Goal: Check status: Check status

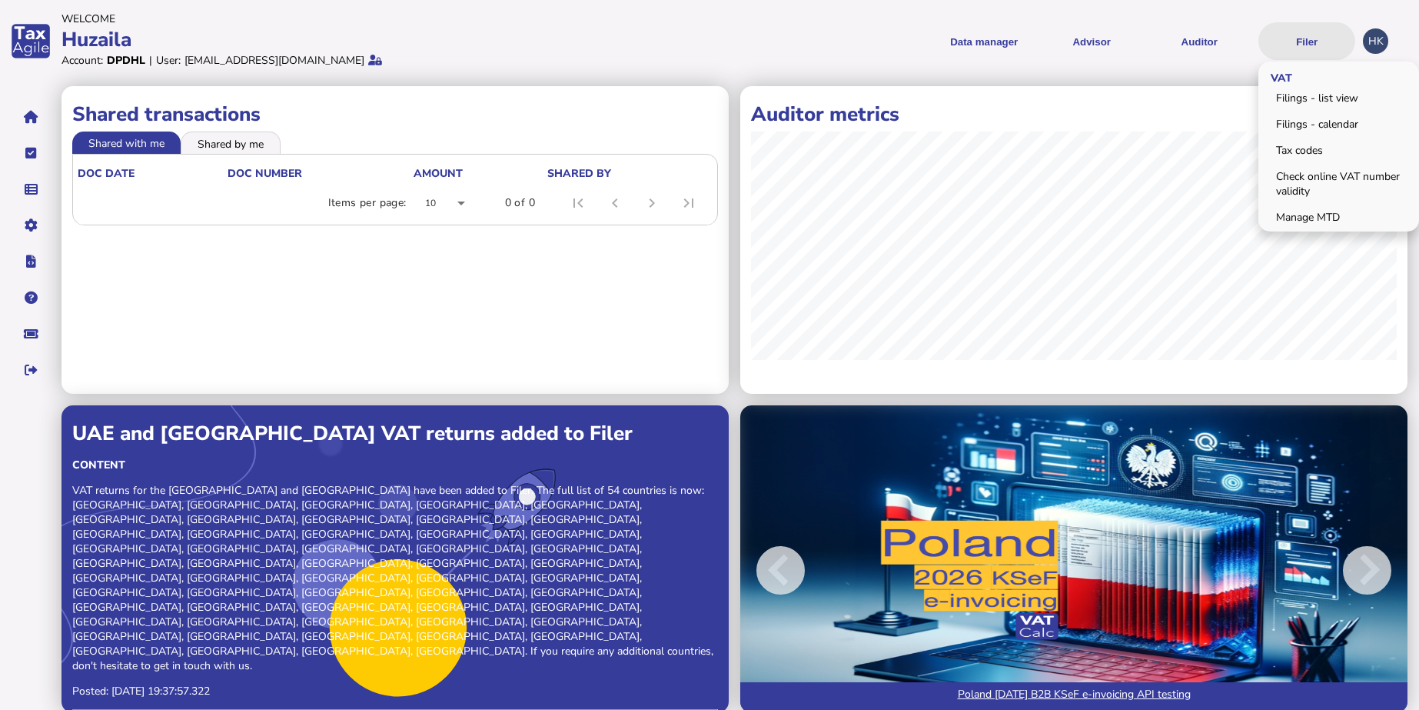
click at [1321, 39] on button "Filer" at bounding box center [1306, 41] width 97 height 38
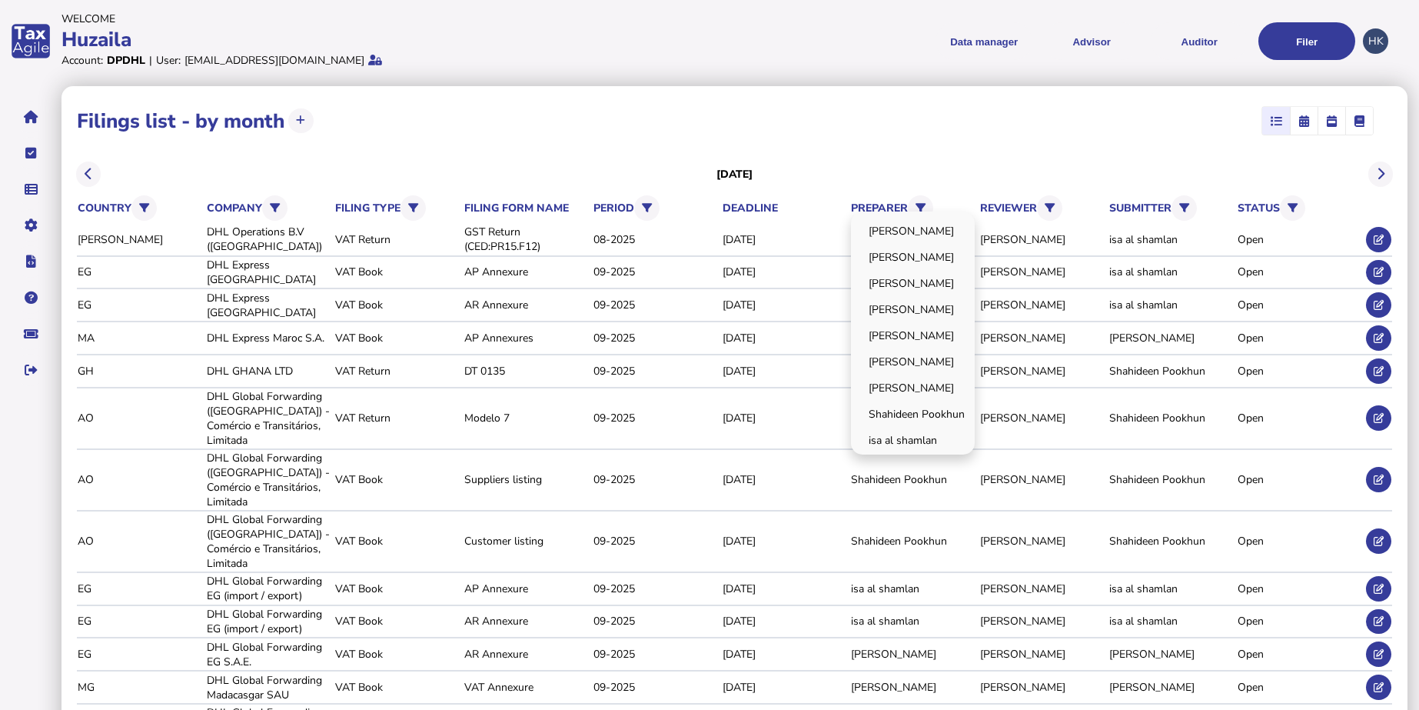
click at [917, 211] on div "[PERSON_NAME] [PERSON_NAME] [PERSON_NAME] [PERSON_NAME] Huzaila [PERSON_NAME] […" at bounding box center [913, 332] width 124 height 243
click at [898, 344] on link "[PERSON_NAME]" at bounding box center [912, 336] width 119 height 24
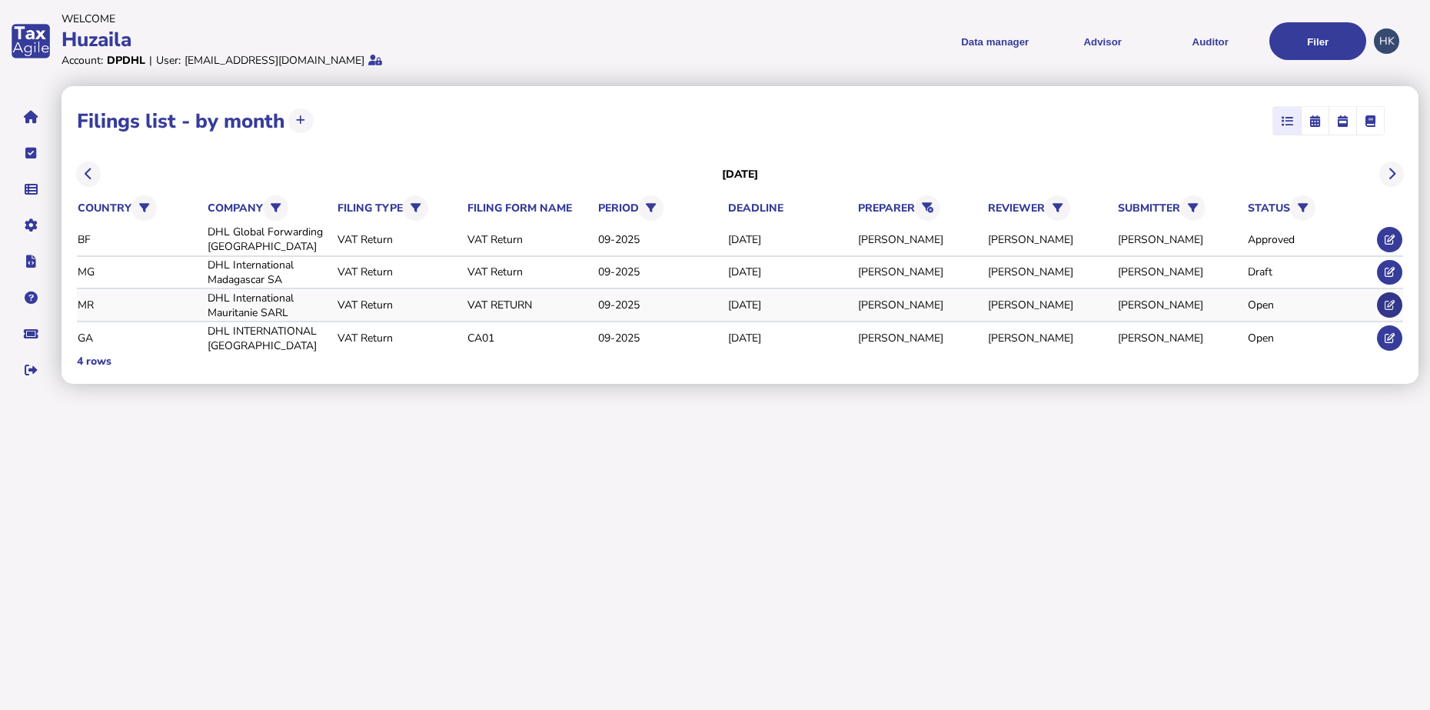
click at [1401, 310] on button at bounding box center [1389, 304] width 25 height 25
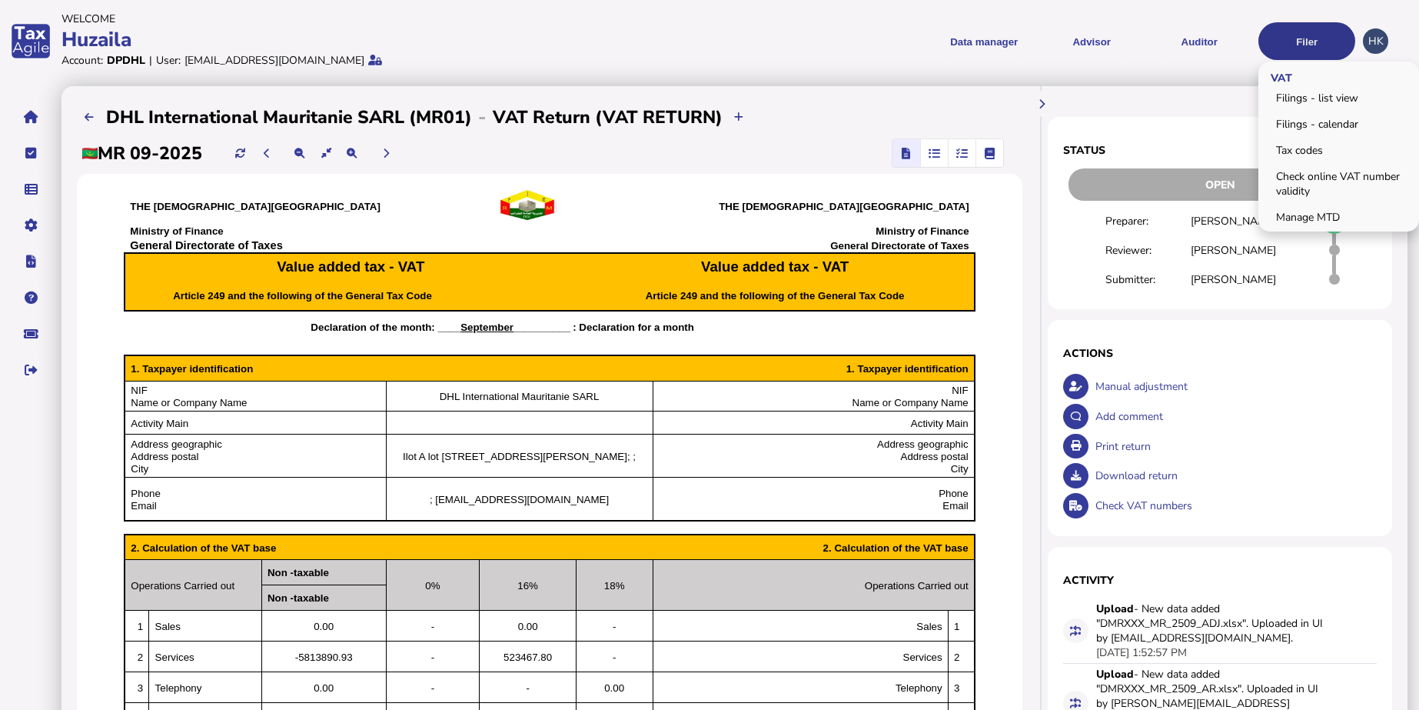
click at [1275, 56] on button "Filer" at bounding box center [1306, 41] width 97 height 38
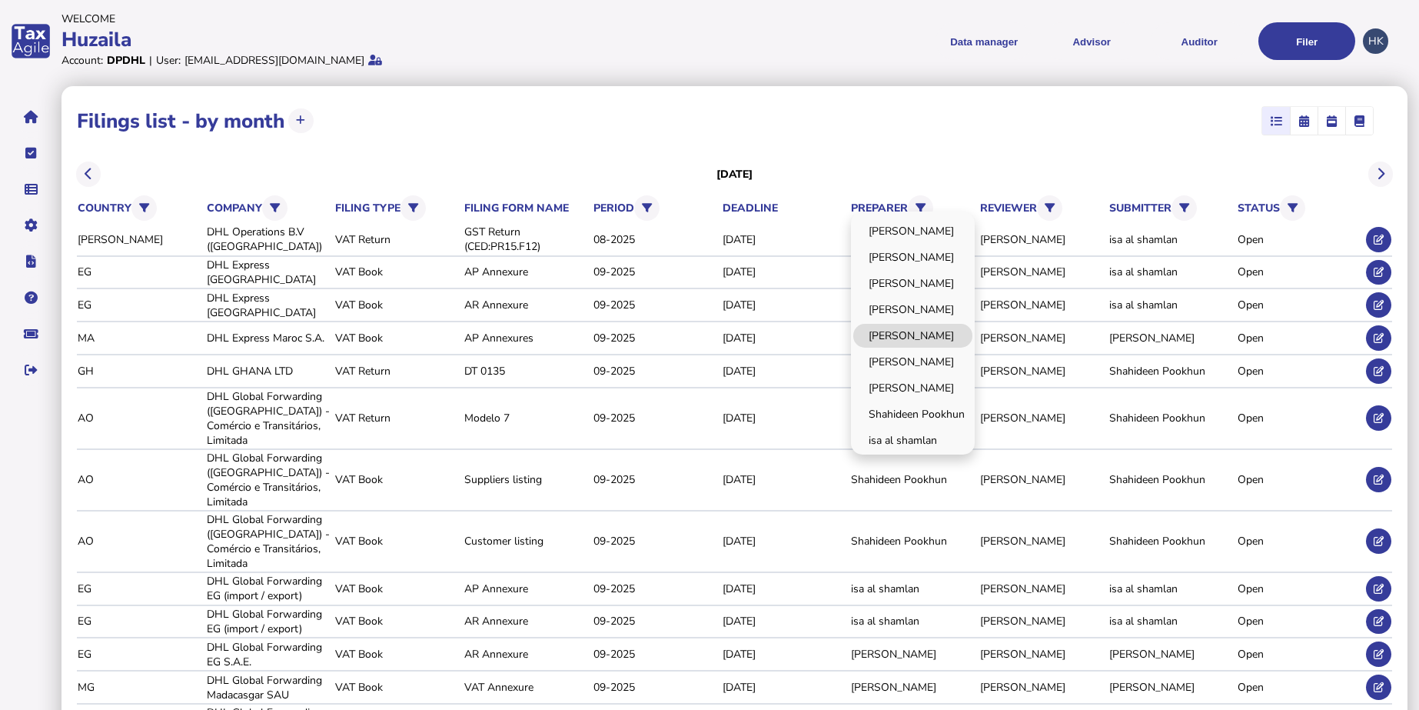
click at [913, 326] on link "[PERSON_NAME]" at bounding box center [912, 336] width 119 height 24
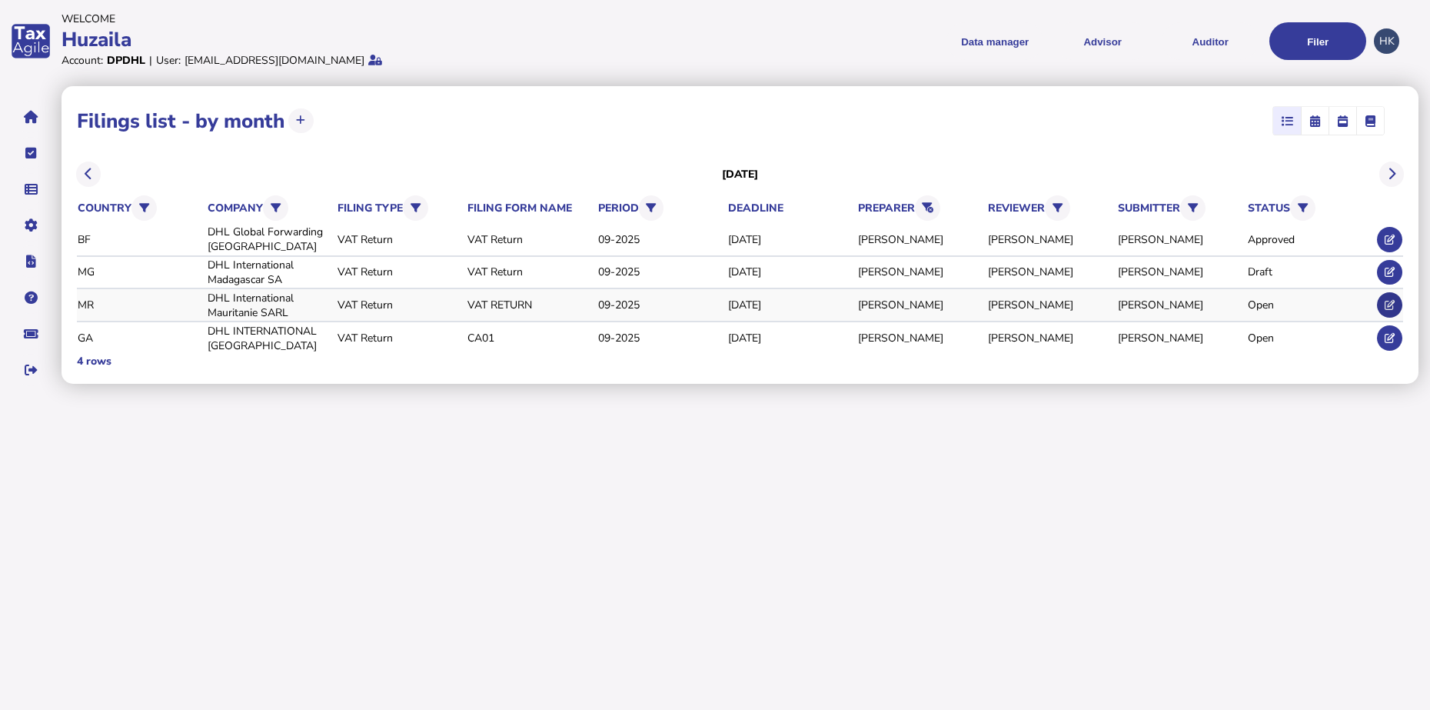
click at [1388, 304] on icon at bounding box center [1390, 305] width 10 height 10
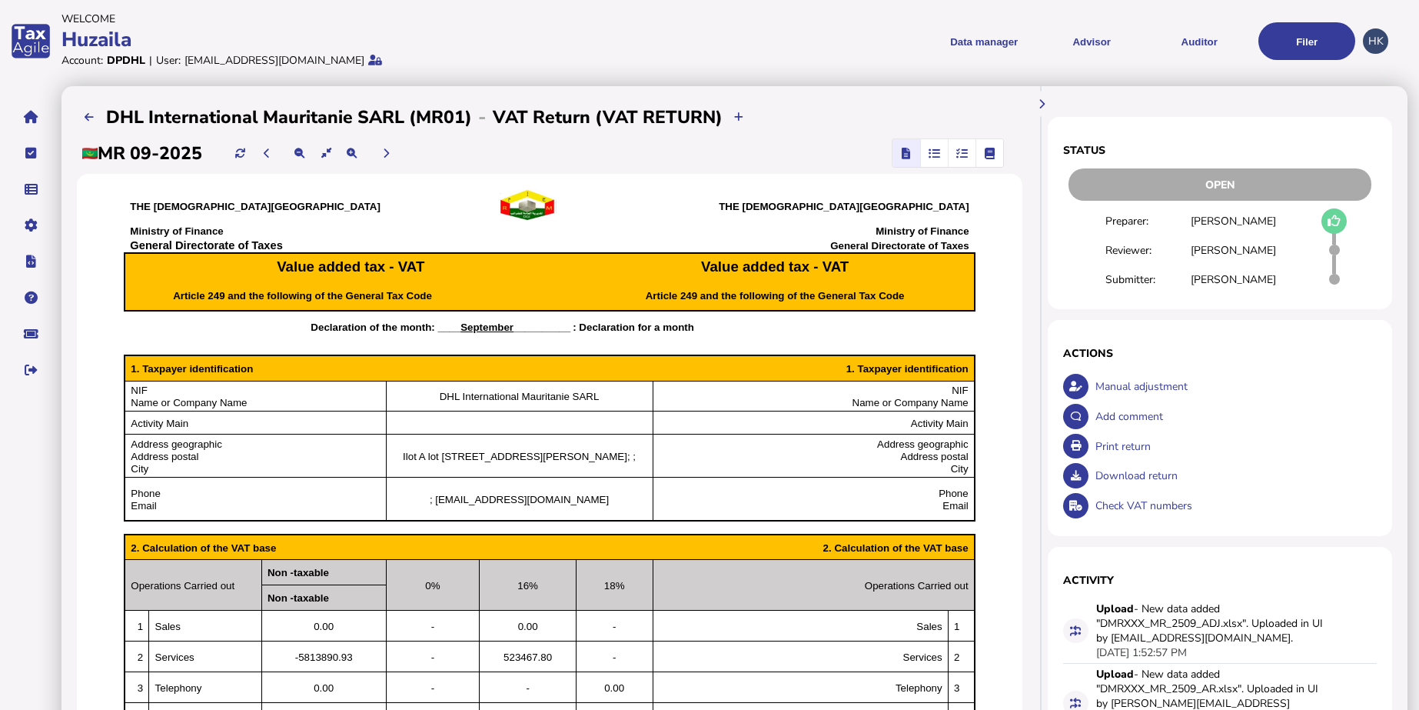
click at [1334, 221] on icon at bounding box center [1334, 221] width 13 height 1
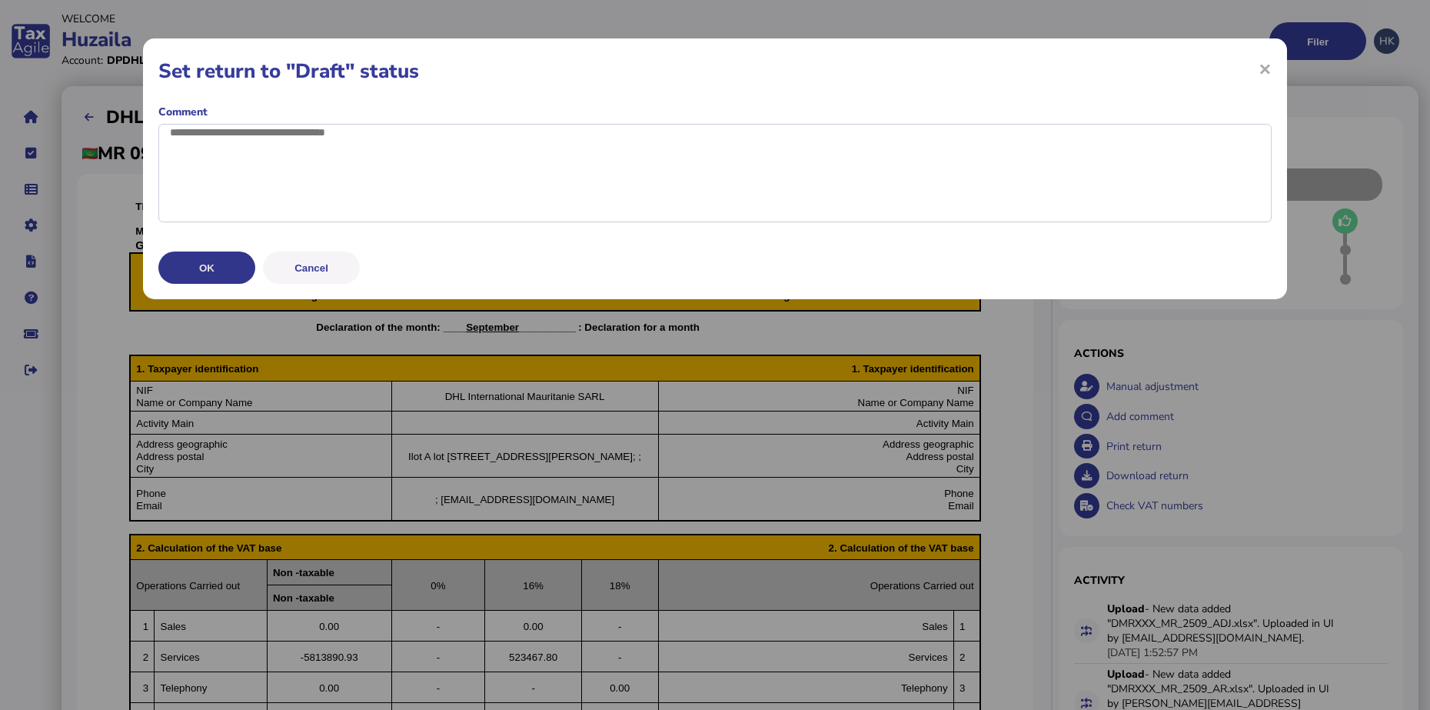
click at [208, 284] on button "OK" at bounding box center [206, 267] width 97 height 32
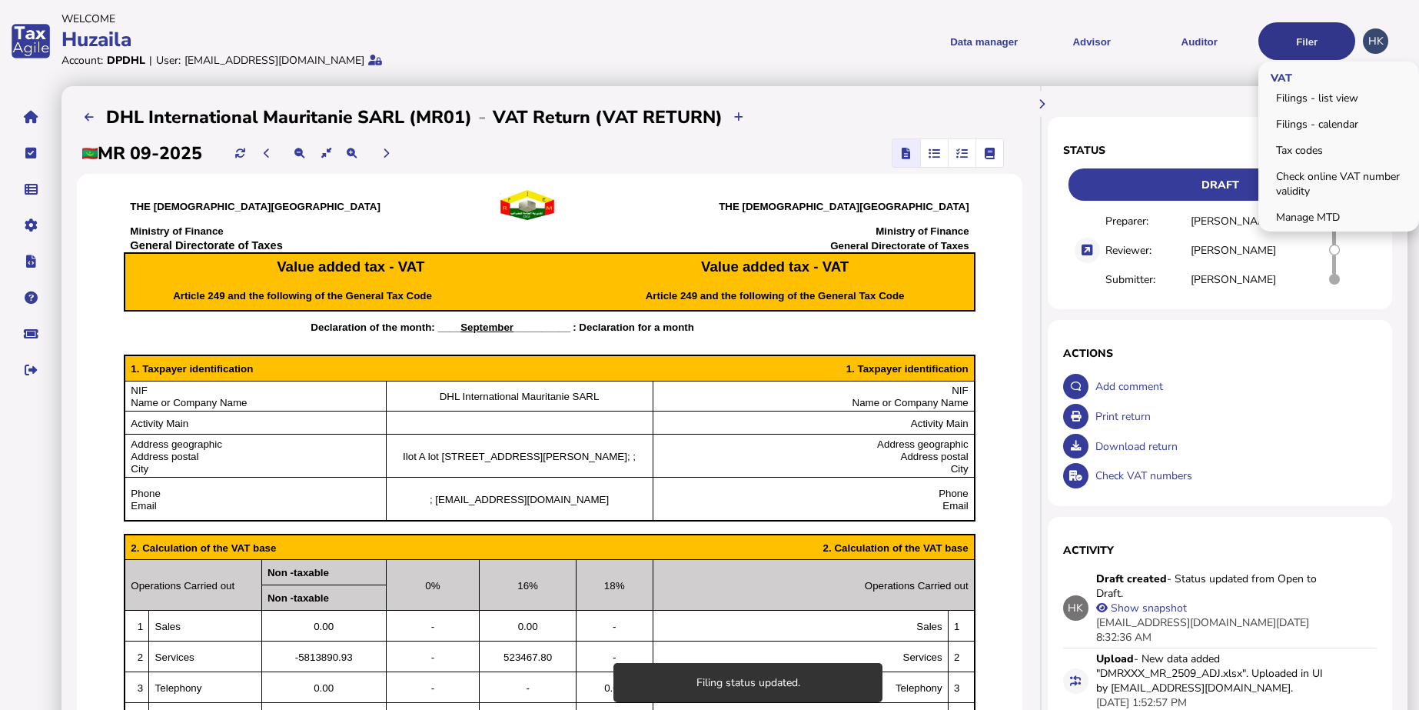
click at [1304, 55] on button "Filer" at bounding box center [1306, 41] width 97 height 38
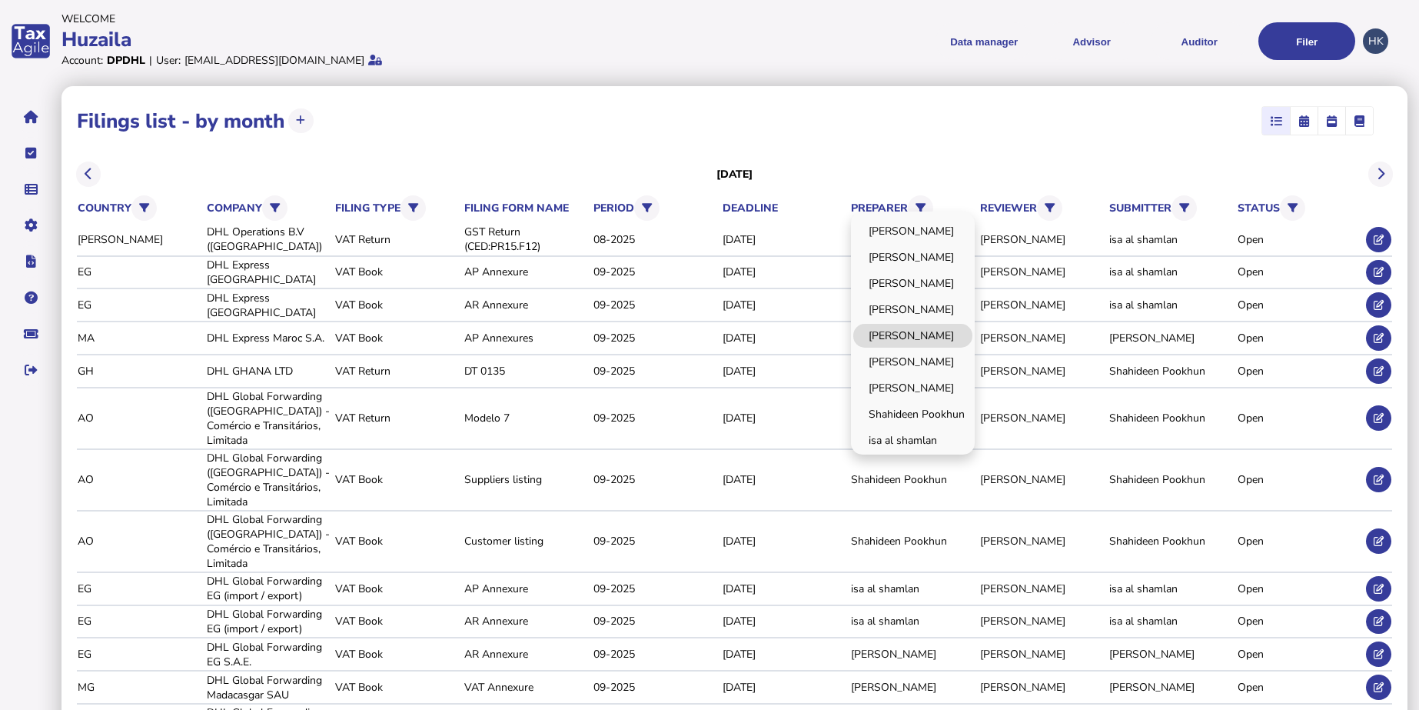
click at [886, 346] on link "[PERSON_NAME]" at bounding box center [912, 336] width 119 height 24
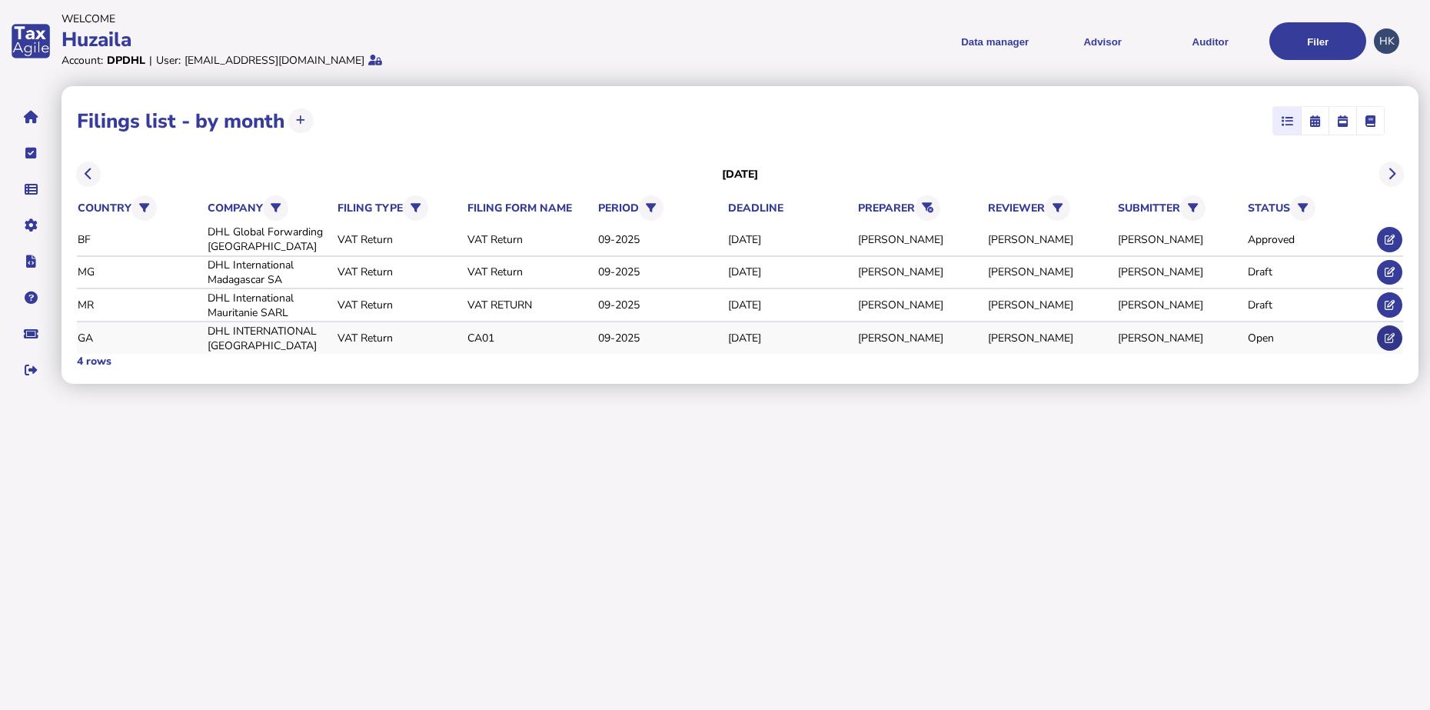
click at [1388, 339] on icon at bounding box center [1390, 338] width 10 height 10
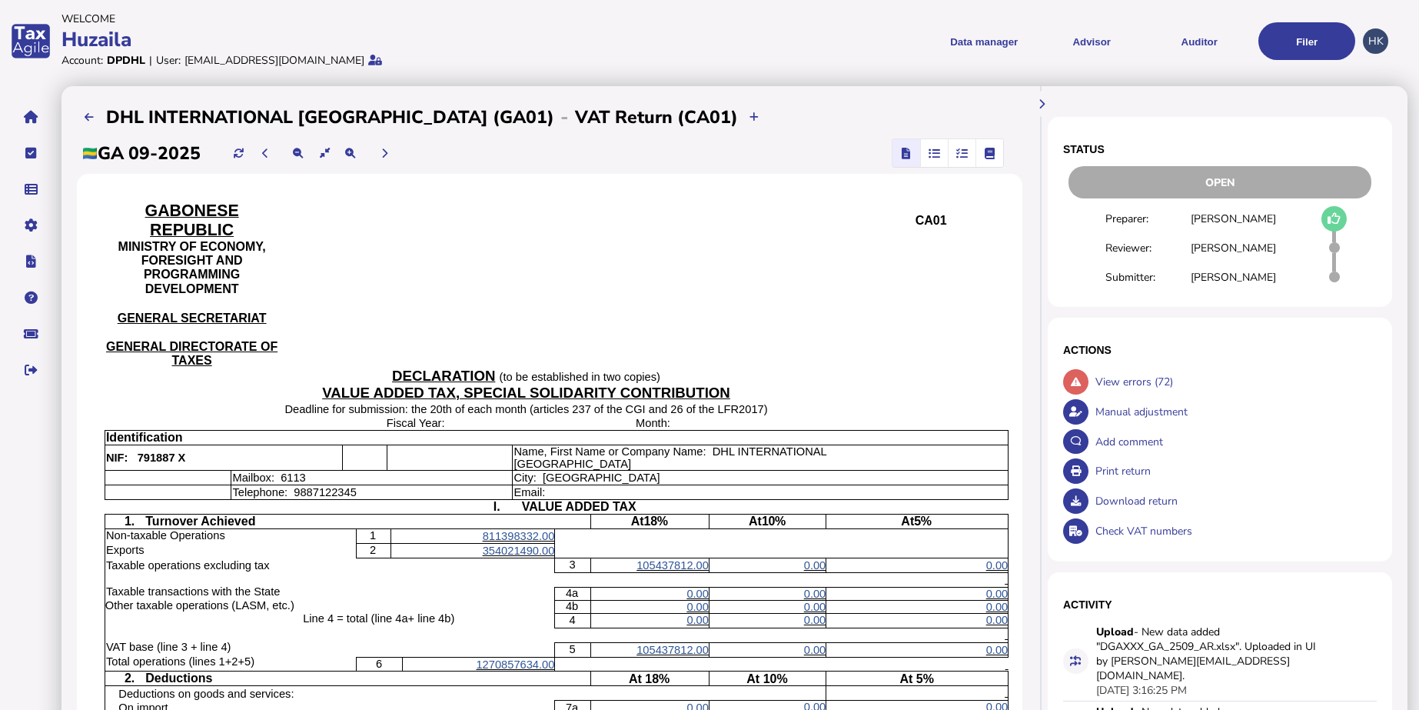
click at [770, 281] on p at bounding box center [643, 288] width 607 height 14
click at [929, 154] on icon "button" at bounding box center [935, 153] width 12 height 1
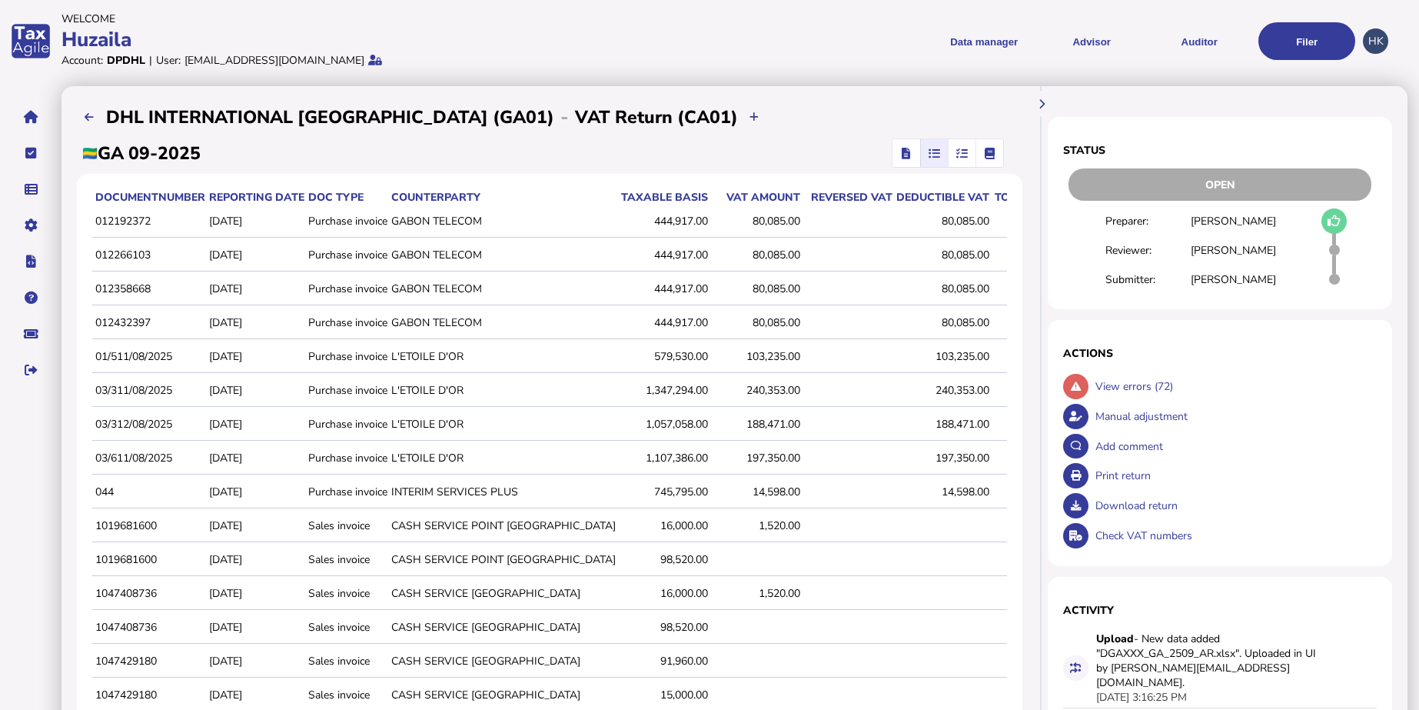
click at [949, 158] on span "button" at bounding box center [961, 153] width 25 height 28
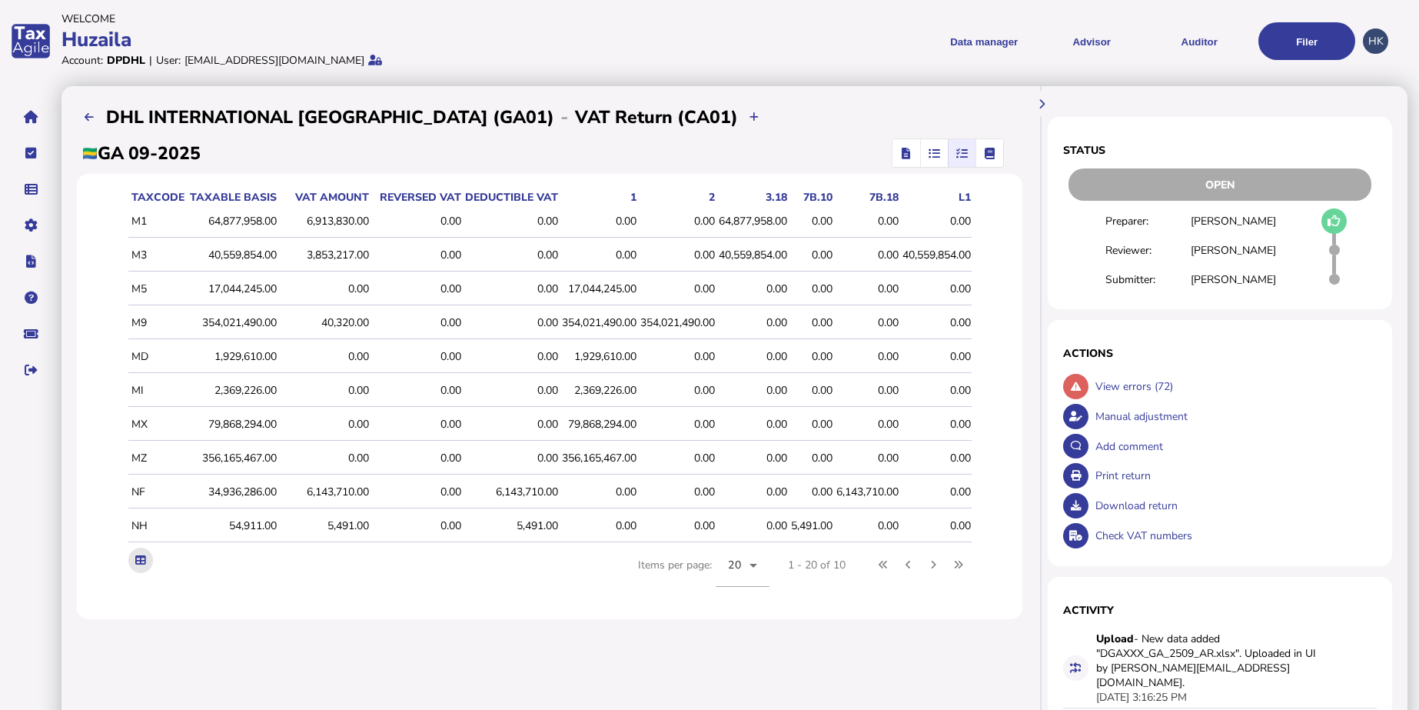
click at [128, 550] on button at bounding box center [140, 559] width 25 height 25
click at [926, 95] on div "**********" at bounding box center [550, 452] width 976 height 733
click at [929, 153] on icon "button" at bounding box center [935, 153] width 12 height 1
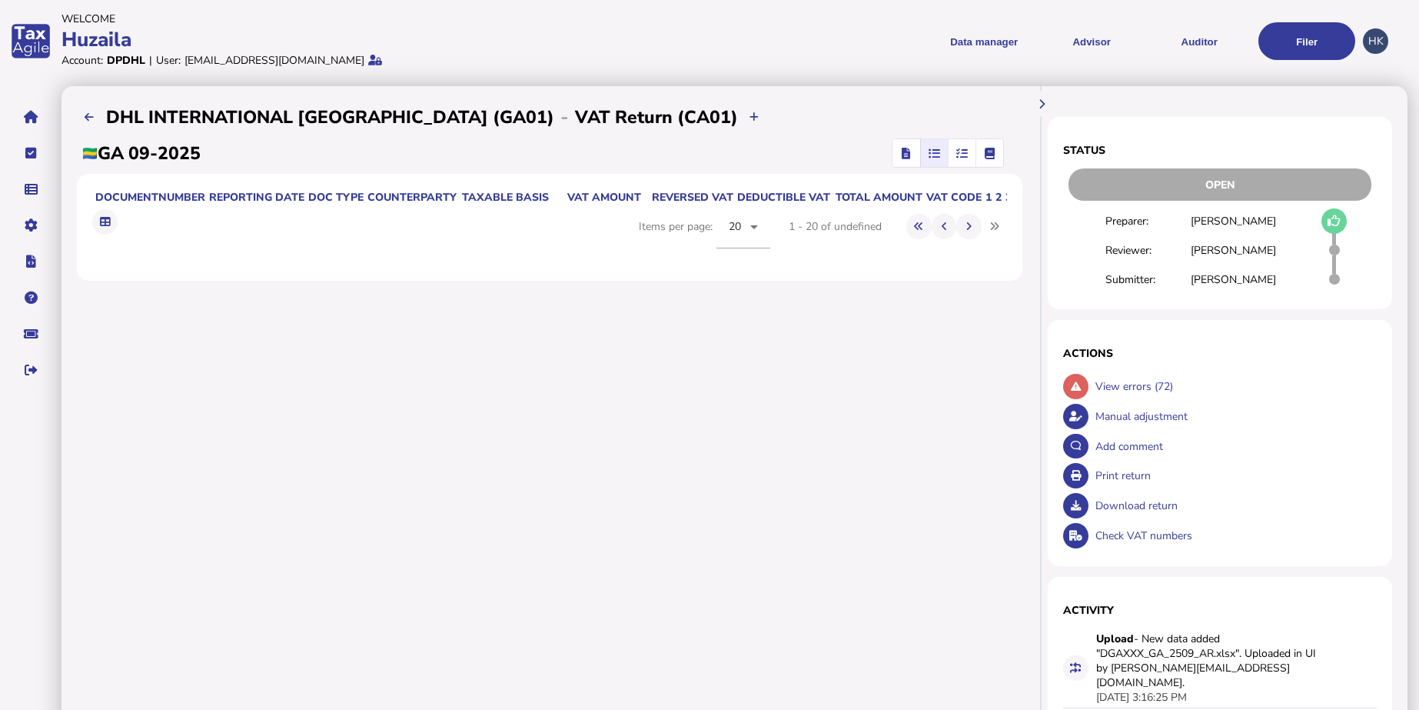
click at [978, 158] on span "button" at bounding box center [990, 153] width 25 height 28
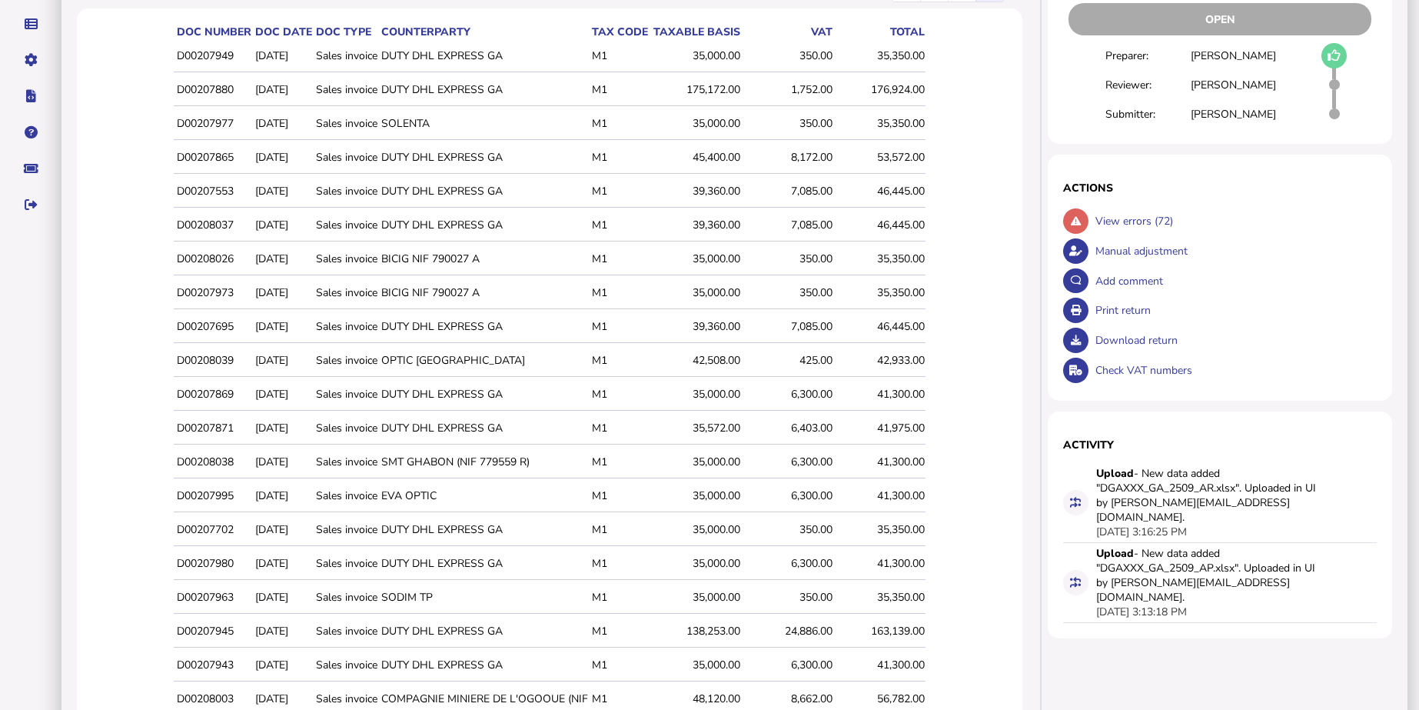
scroll to position [278, 0]
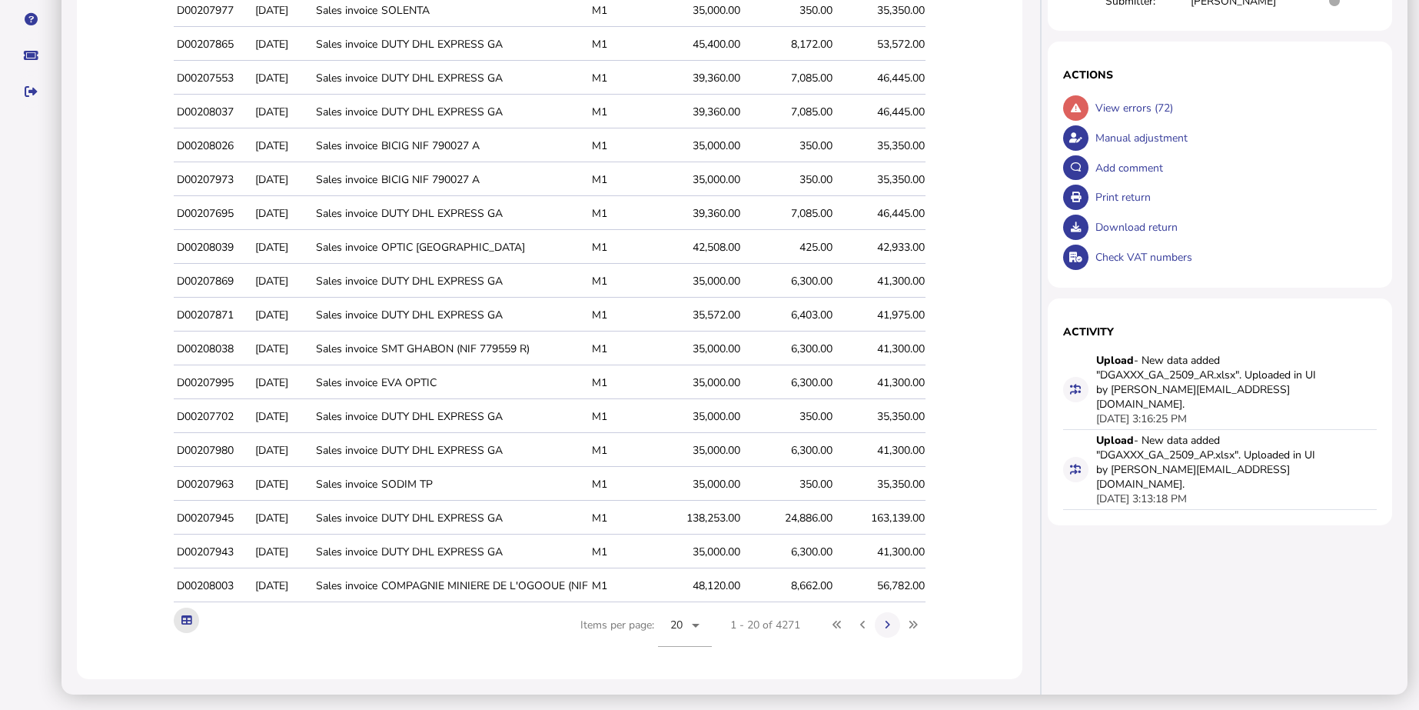
click at [181, 618] on icon at bounding box center [186, 620] width 10 height 10
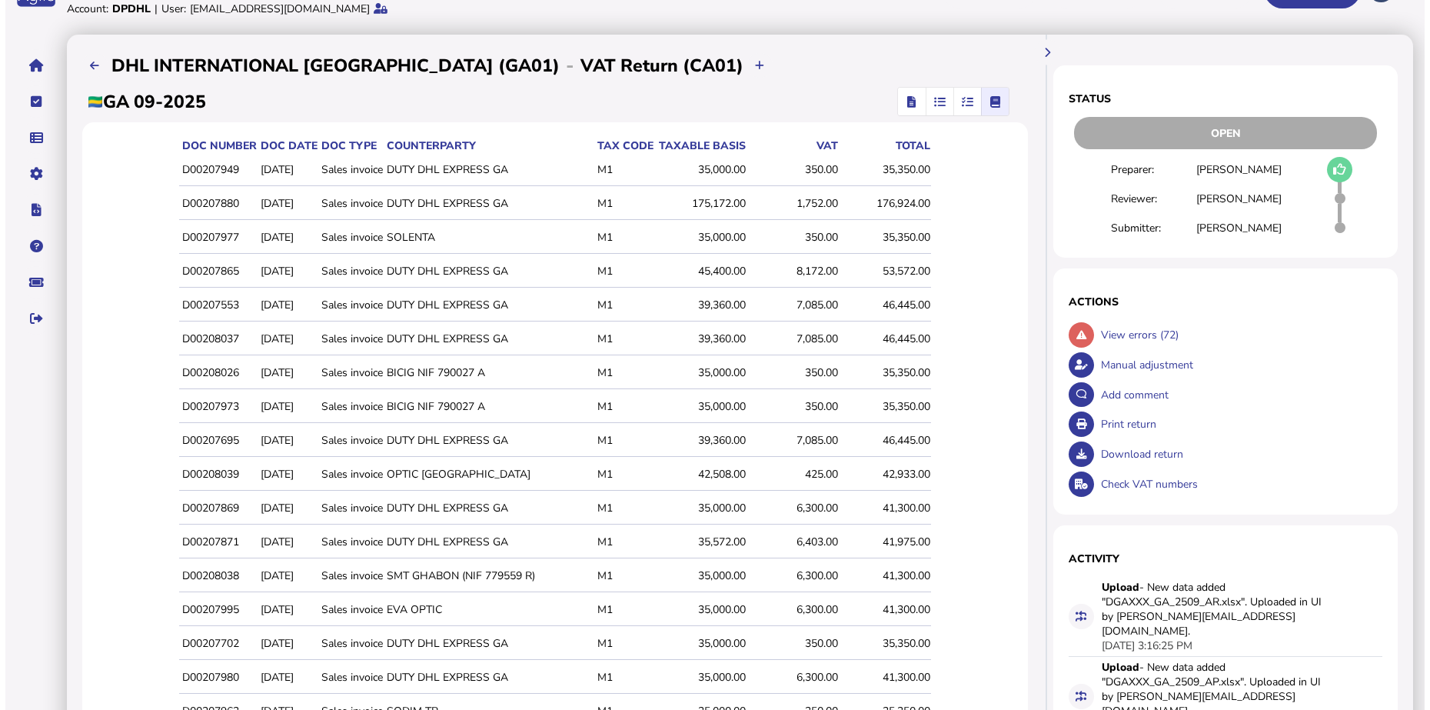
scroll to position [0, 0]
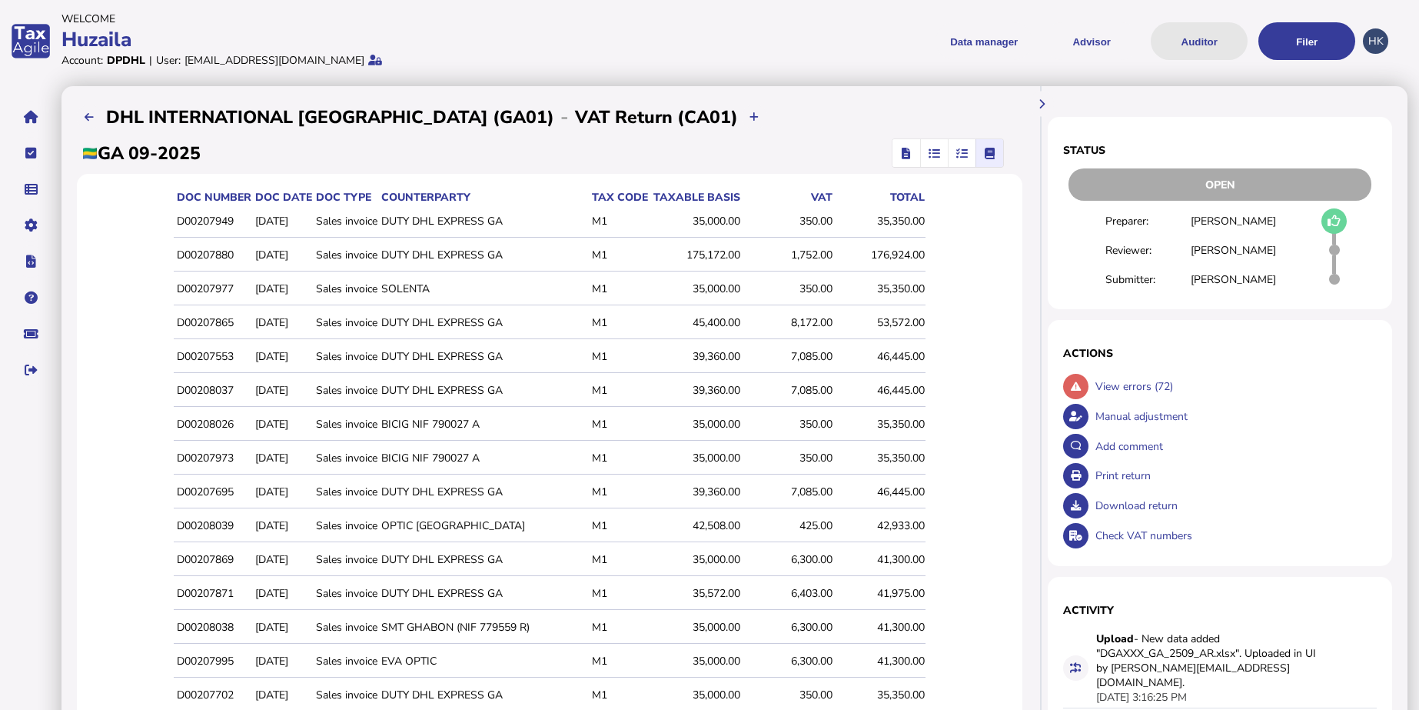
click at [1195, 47] on button "Auditor" at bounding box center [1199, 41] width 97 height 38
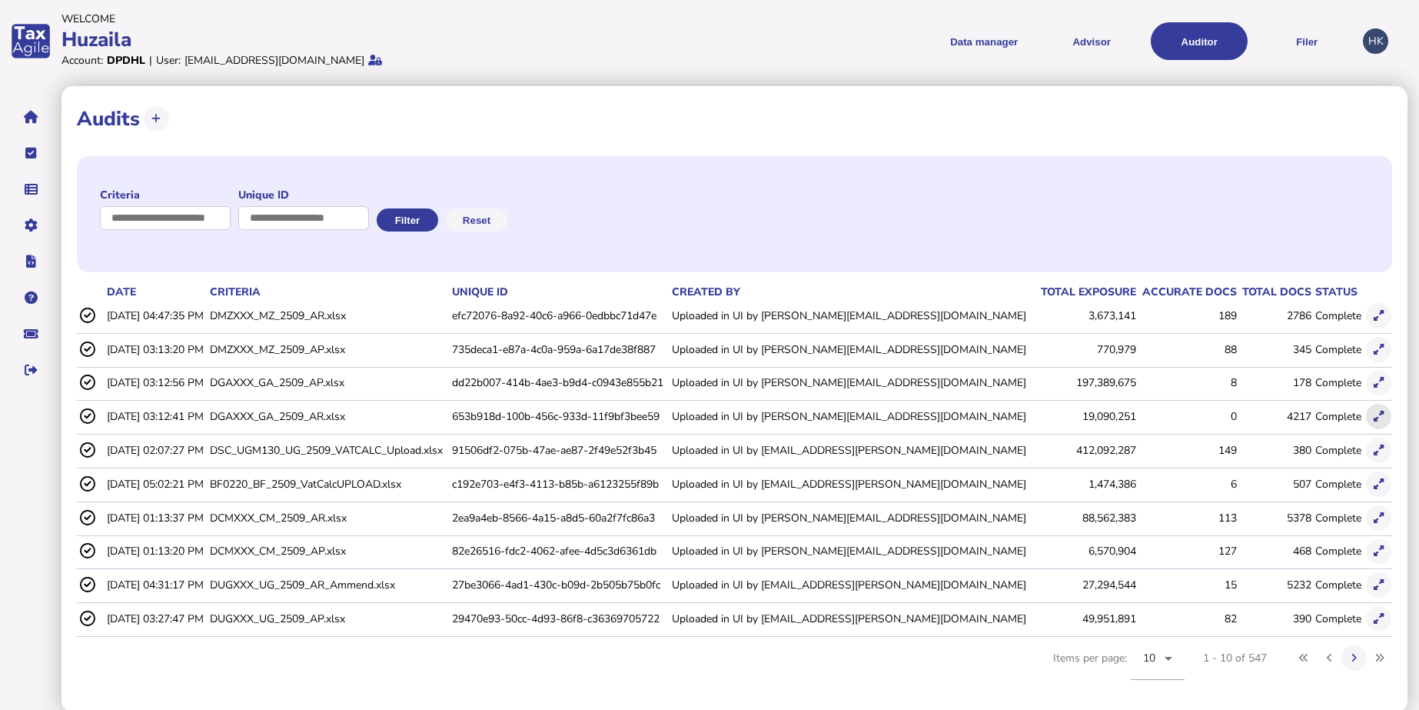
click at [1389, 412] on button at bounding box center [1378, 416] width 25 height 25
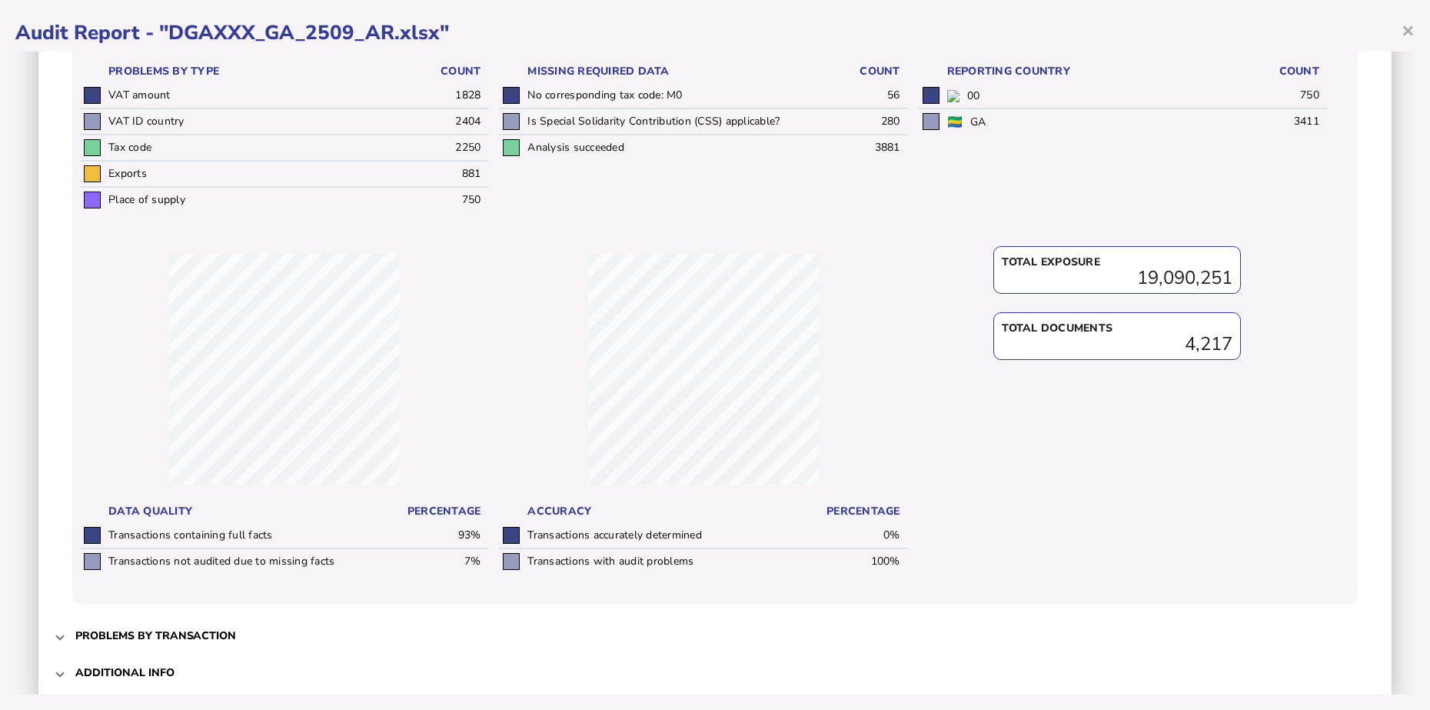
scroll to position [434, 0]
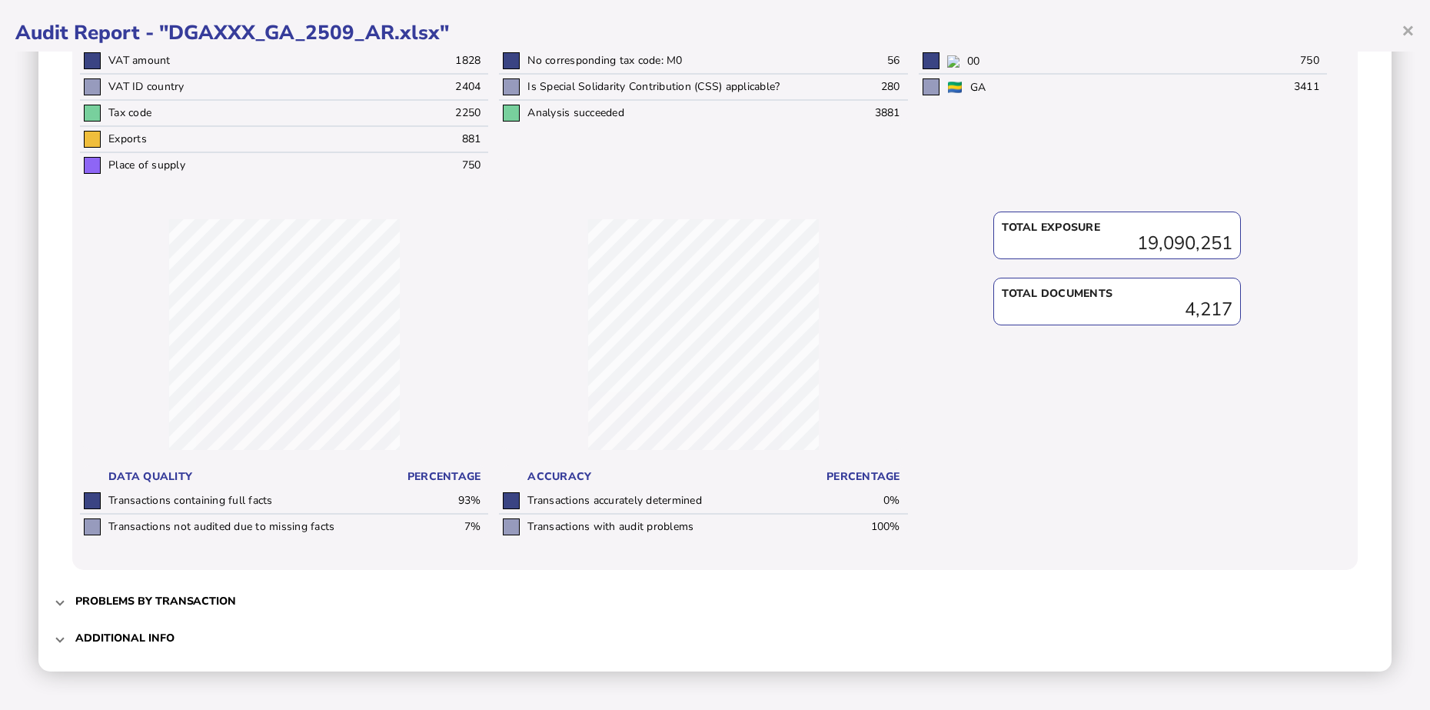
click at [175, 648] on span "Additional info" at bounding box center [716, 638] width 1282 height 36
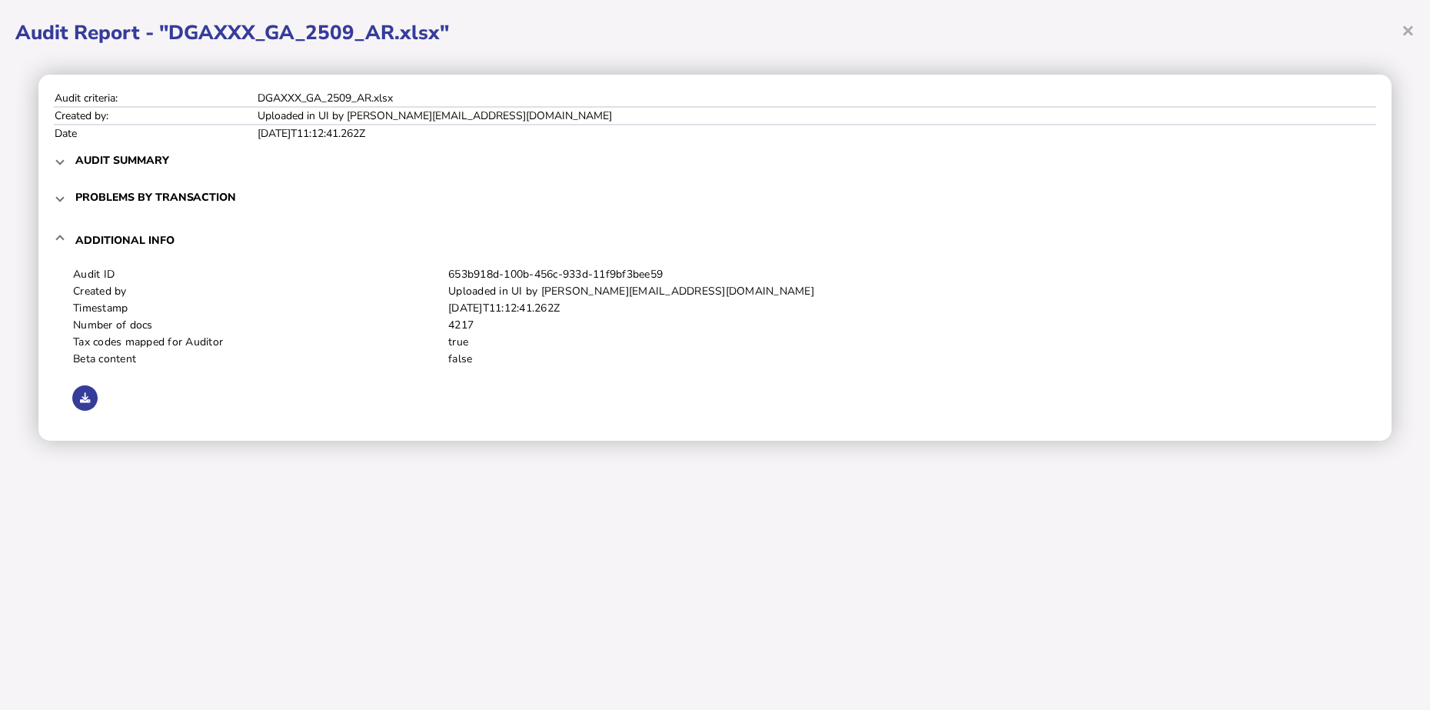
scroll to position [0, 0]
click at [85, 396] on icon at bounding box center [85, 398] width 10 height 10
click at [252, 450] on div "Audit criteria: DGAXXX_GA_2509_AR.xlsx Created by: Uploaded in UI by [PERSON_NA…" at bounding box center [714, 258] width 1399 height 412
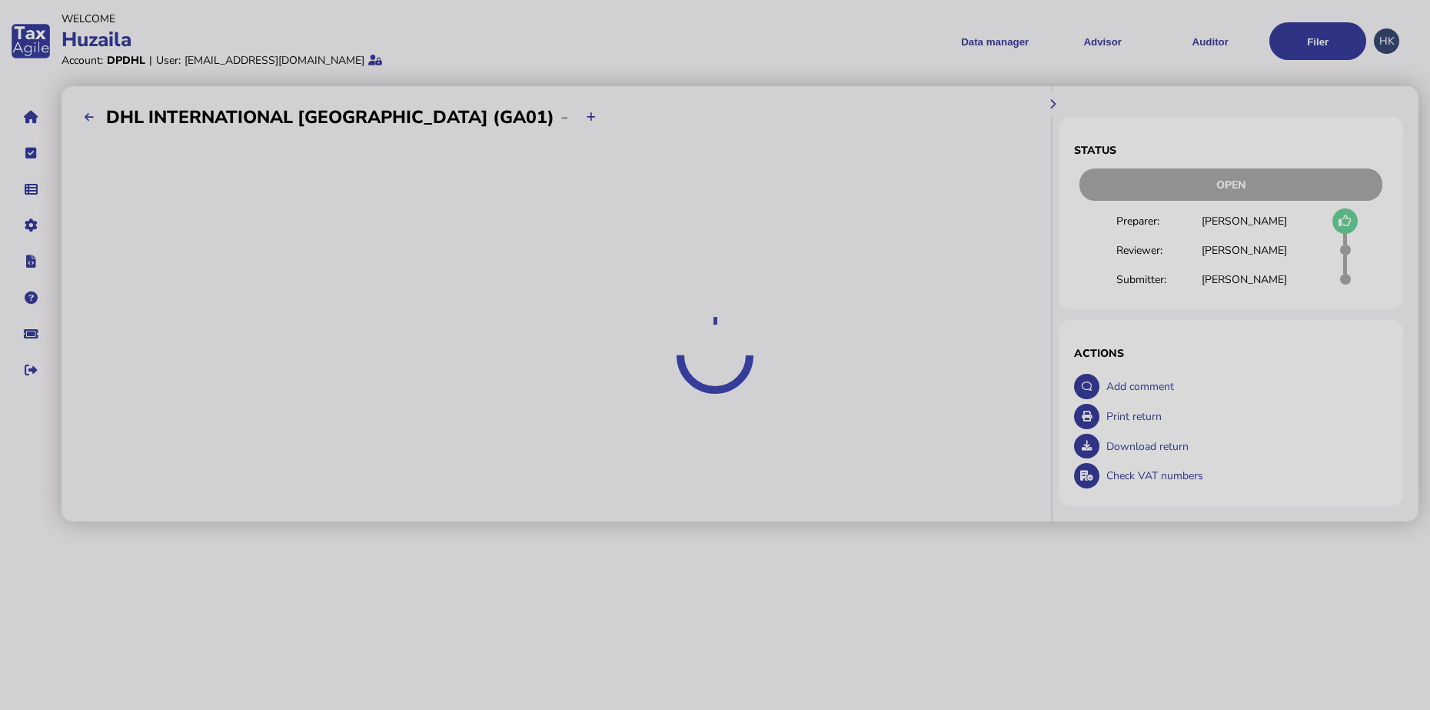
click at [1211, 39] on div at bounding box center [715, 355] width 1430 height 710
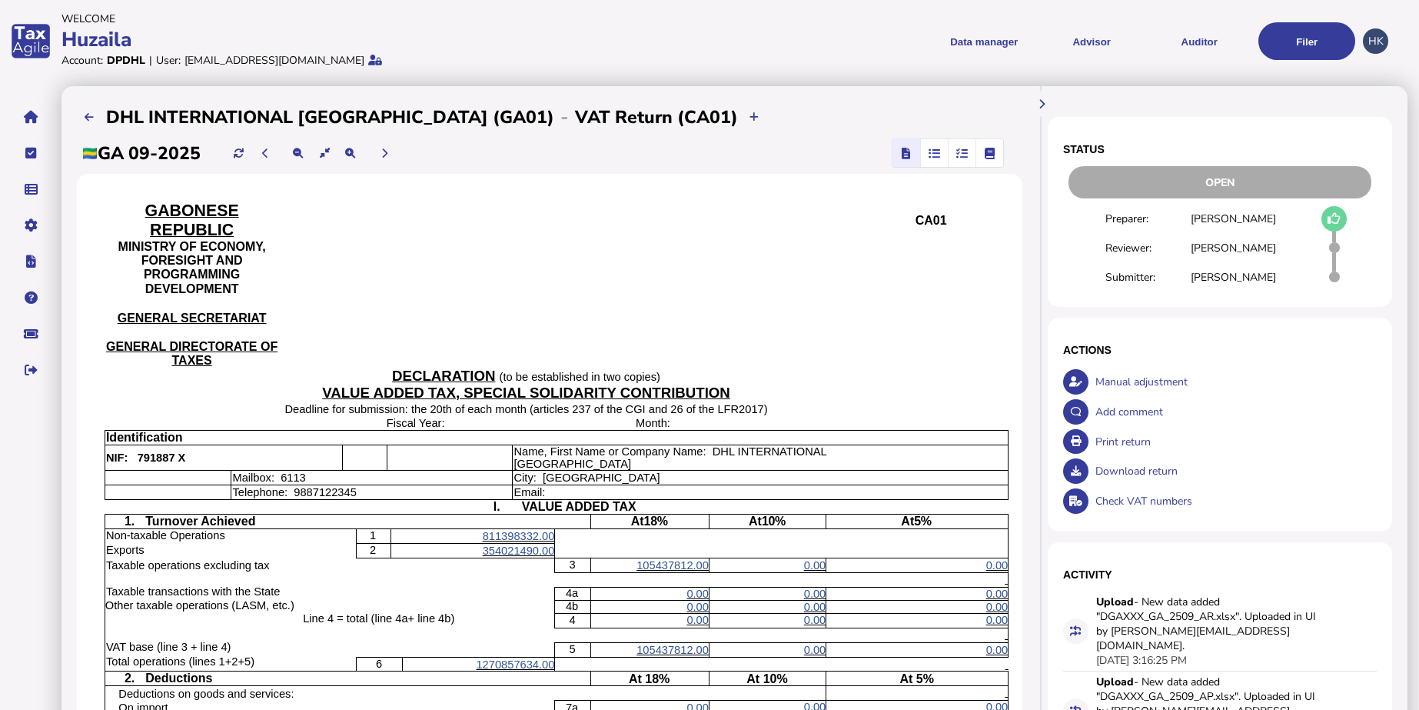
click at [1200, 42] on button "Auditor" at bounding box center [1199, 41] width 97 height 38
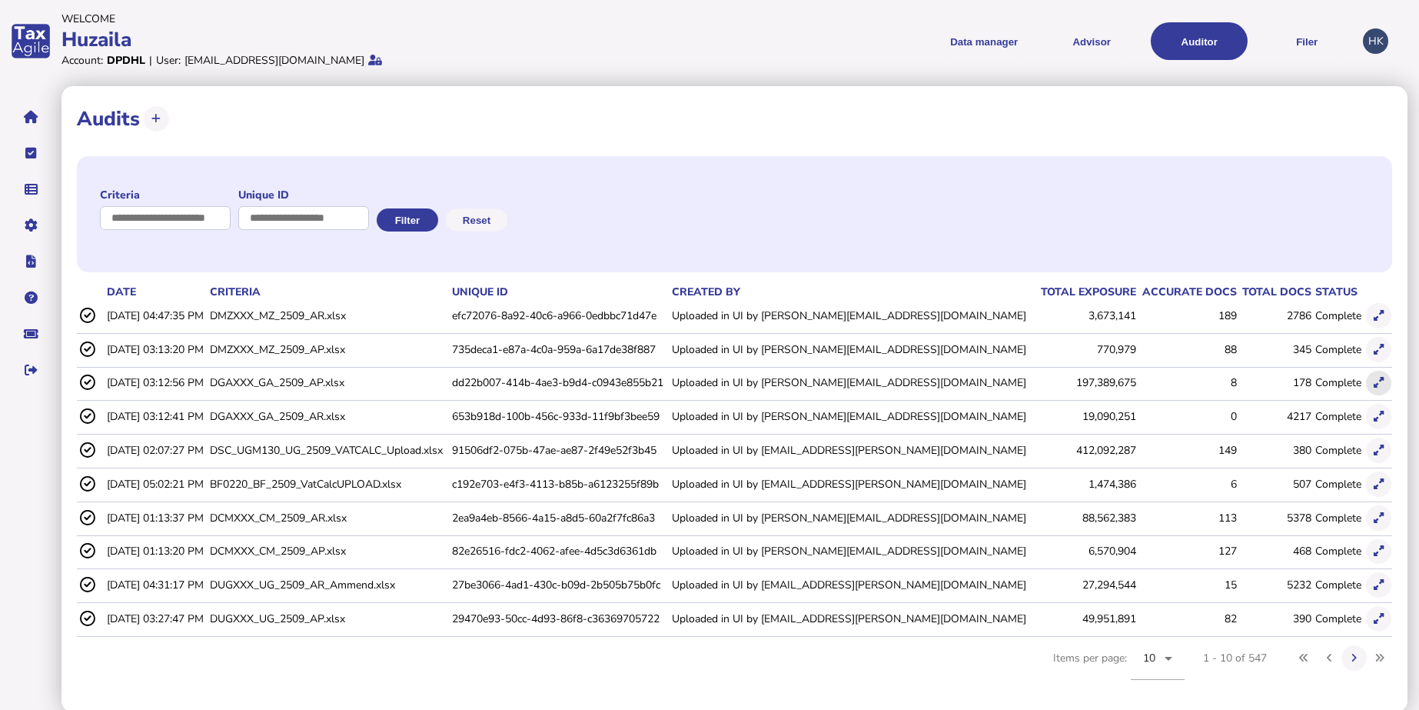
click at [1373, 371] on button at bounding box center [1378, 383] width 25 height 25
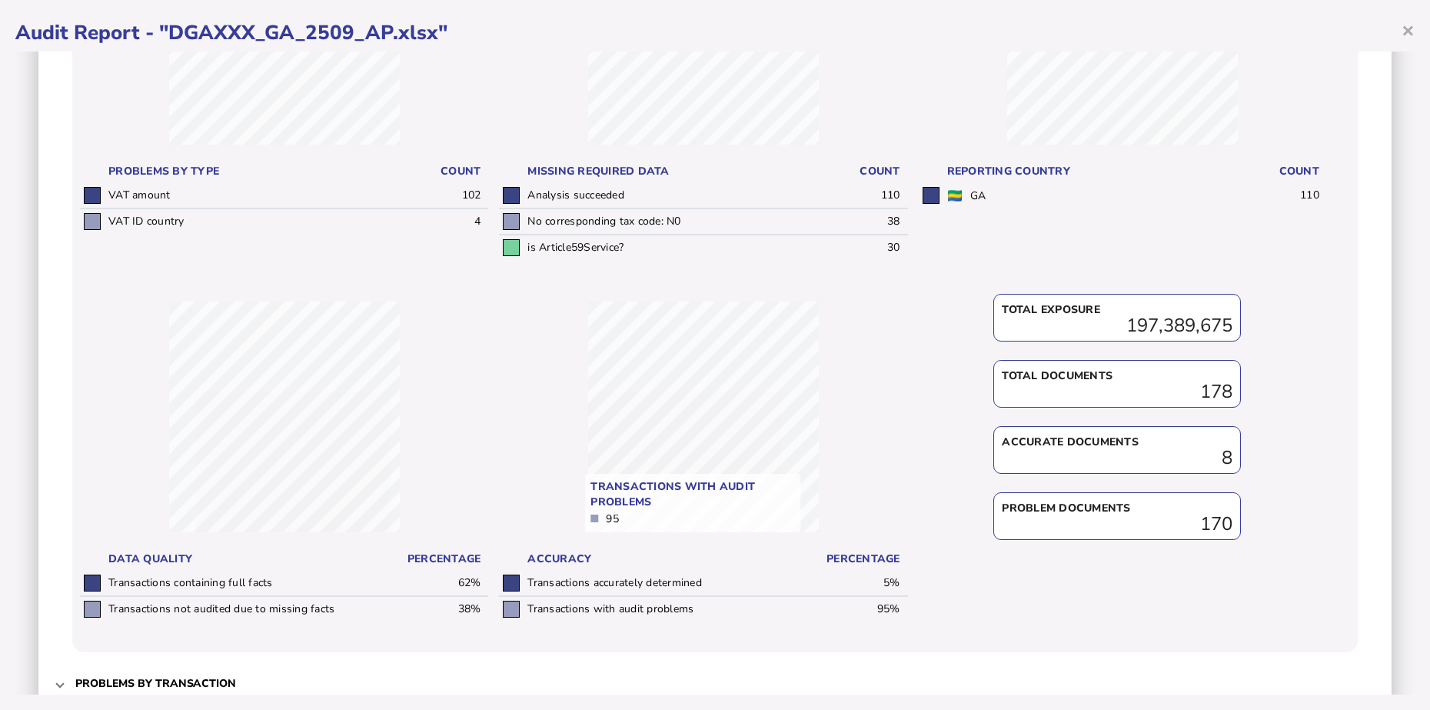
scroll to position [382, 0]
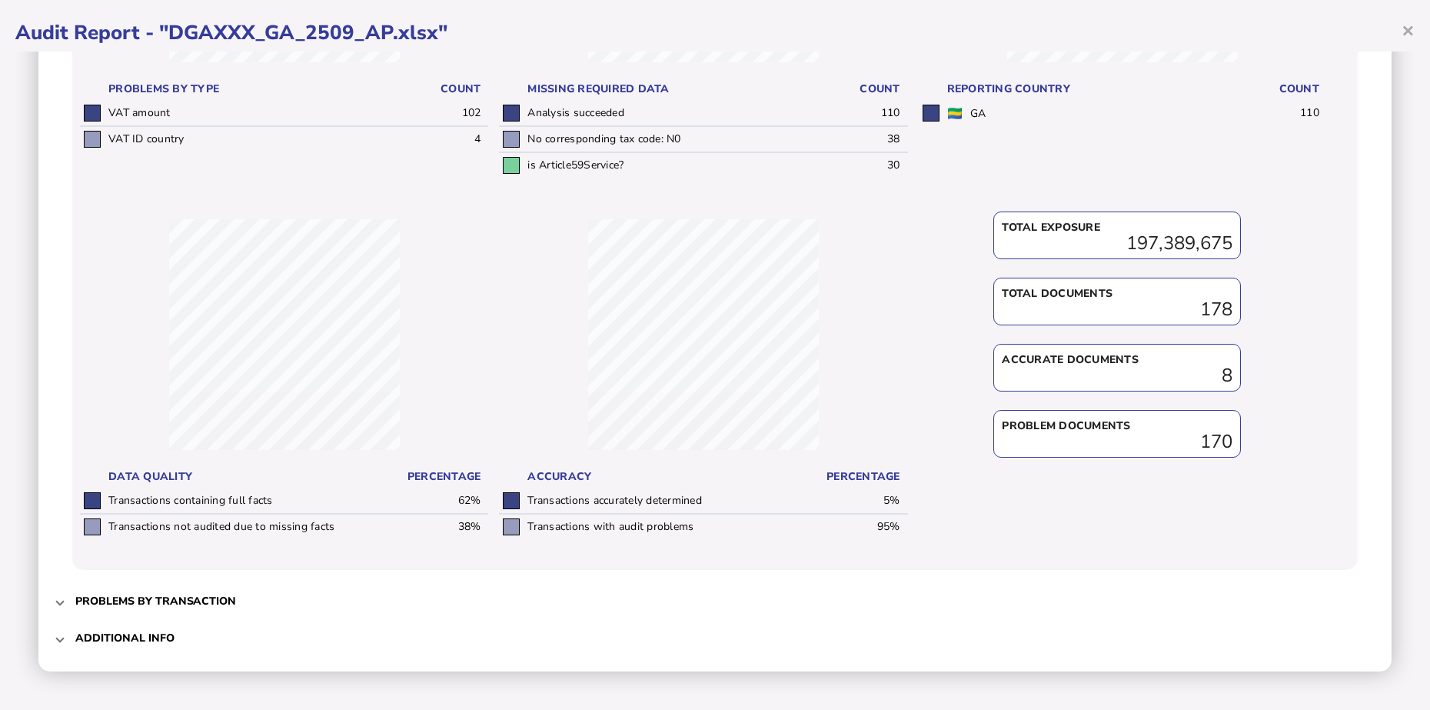
click at [104, 640] on h3 "Additional info" at bounding box center [124, 637] width 99 height 15
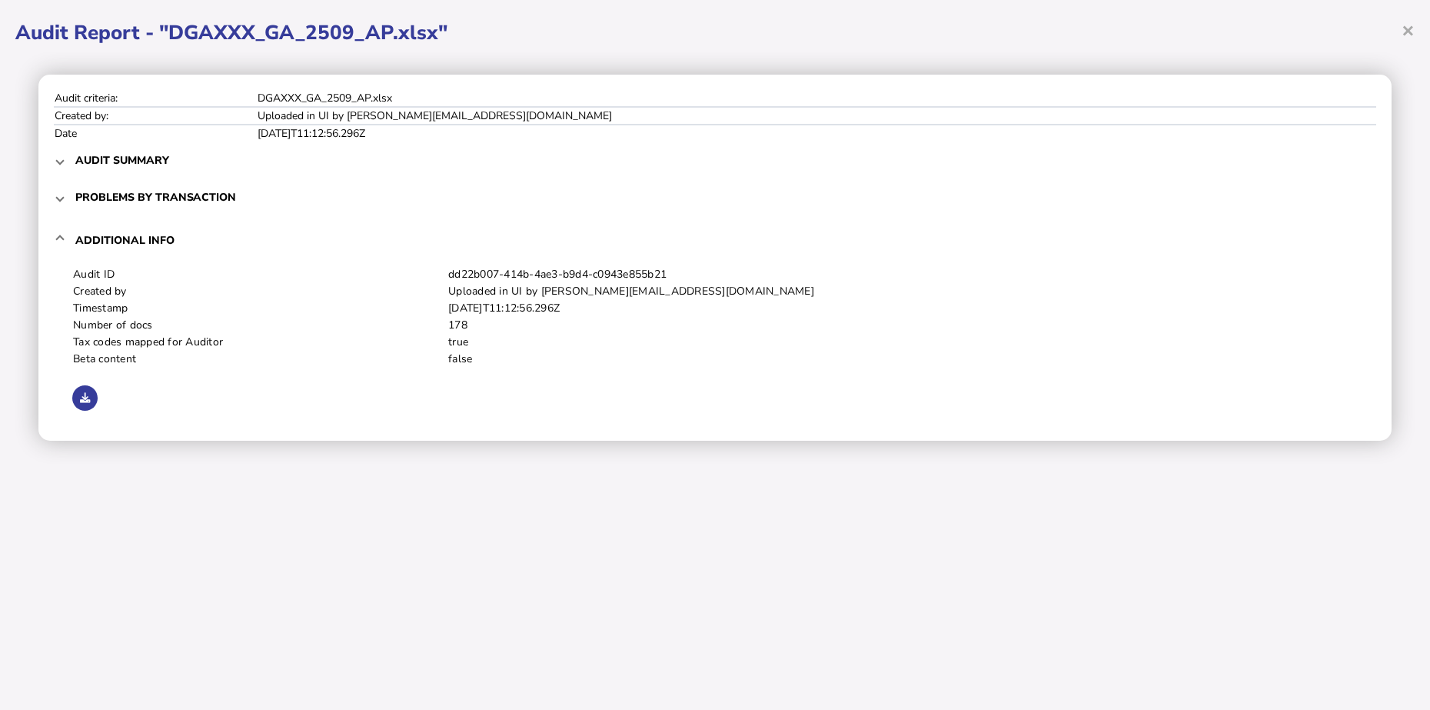
scroll to position [0, 0]
click at [94, 399] on button at bounding box center [84, 397] width 25 height 25
